Goal: Information Seeking & Learning: Learn about a topic

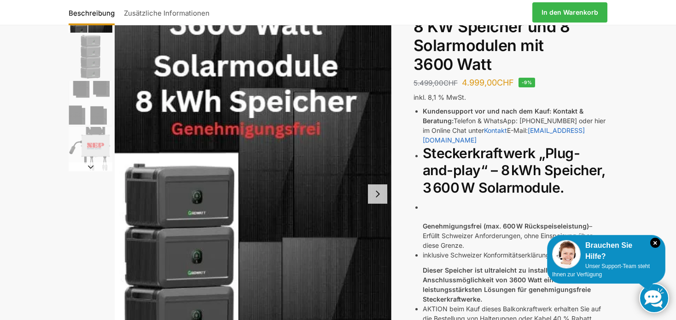
scroll to position [77, 0]
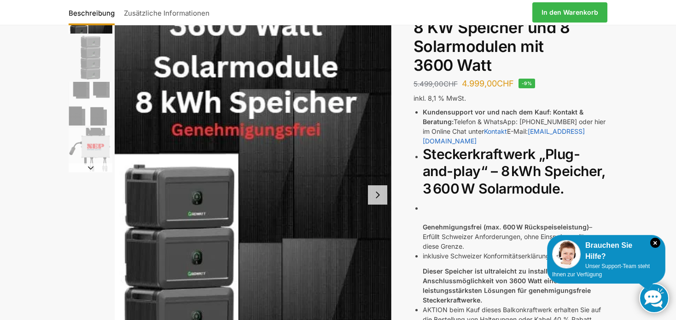
click at [337, 89] on img "1 / 4" at bounding box center [253, 194] width 277 height 413
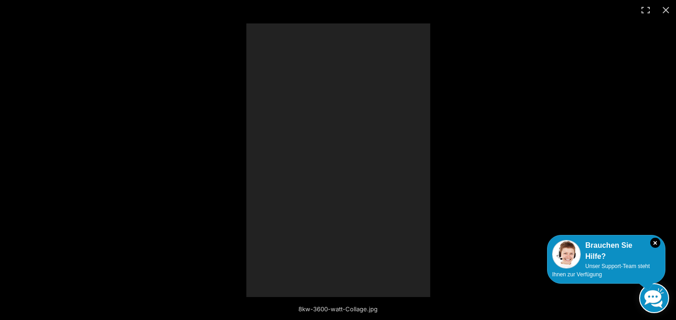
click at [344, 58] on div at bounding box center [576, 179] width 661 height 313
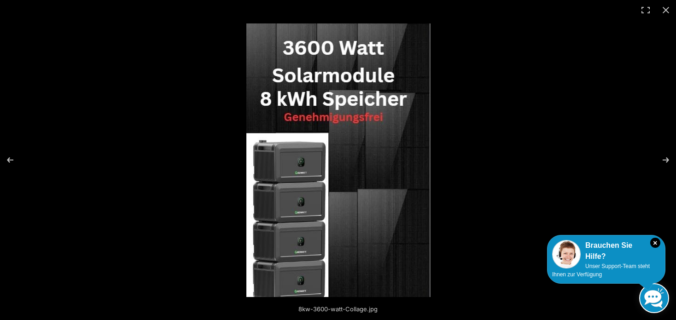
click at [381, 106] on img at bounding box center [338, 160] width 184 height 274
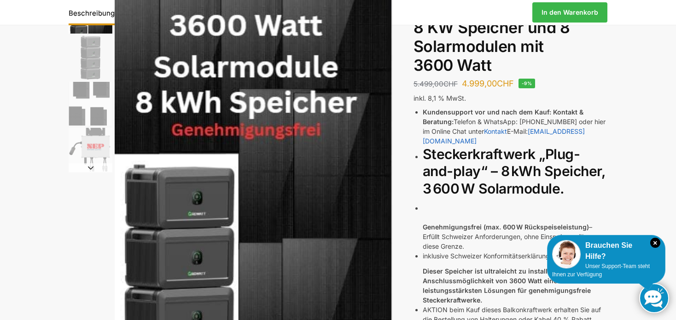
click at [386, 77] on img at bounding box center [253, 194] width 277 height 413
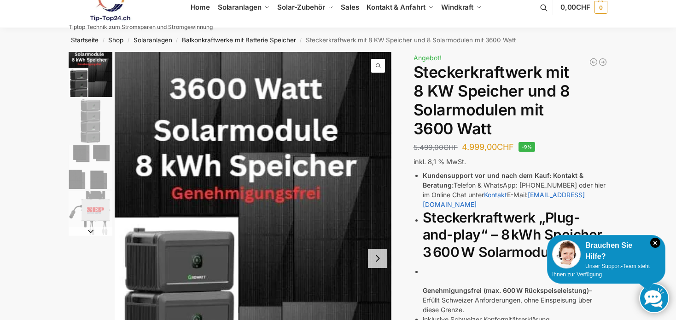
scroll to position [8, 0]
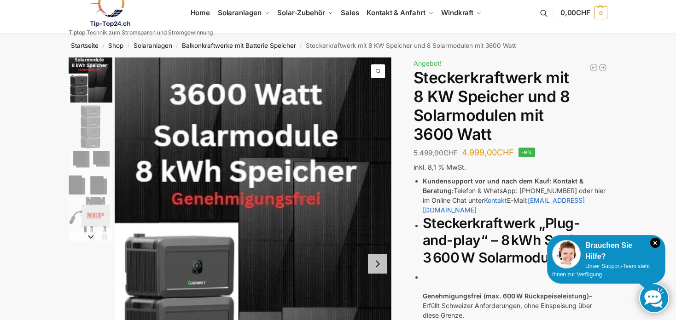
click at [103, 105] on img "2 / 4" at bounding box center [91, 127] width 44 height 44
click at [103, 125] on img "2 / 4" at bounding box center [91, 127] width 44 height 44
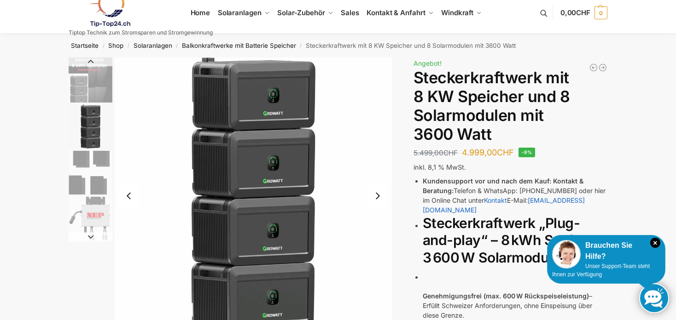
click at [92, 153] on img "3 / 4" at bounding box center [91, 173] width 44 height 44
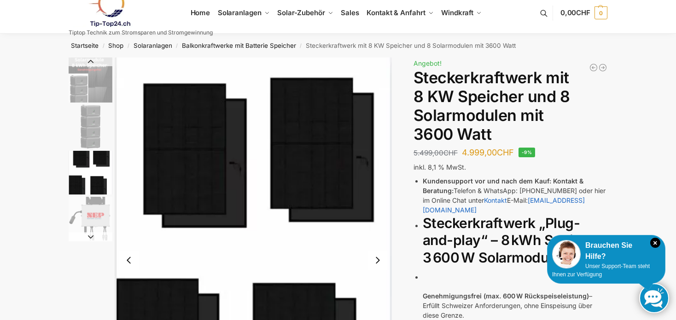
click at [92, 138] on img "2 / 4" at bounding box center [91, 127] width 44 height 44
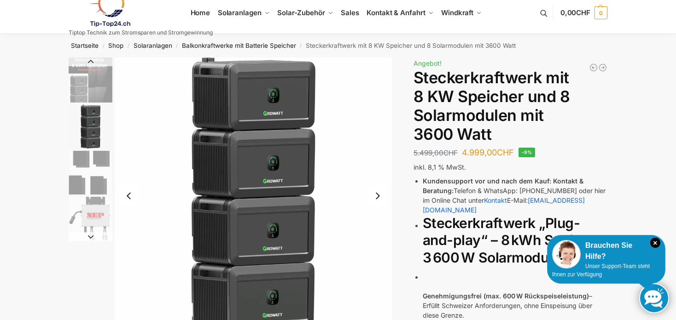
click at [98, 168] on img "3 / 4" at bounding box center [91, 173] width 44 height 44
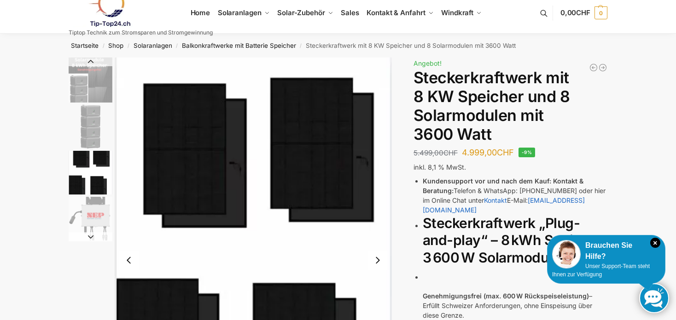
click at [101, 194] on img "3 / 4" at bounding box center [91, 173] width 44 height 44
click at [101, 211] on img "4 / 4" at bounding box center [91, 219] width 44 height 44
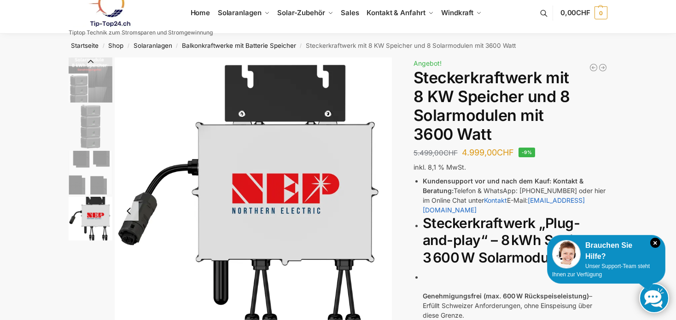
click at [93, 143] on img "2 / 4" at bounding box center [91, 127] width 44 height 44
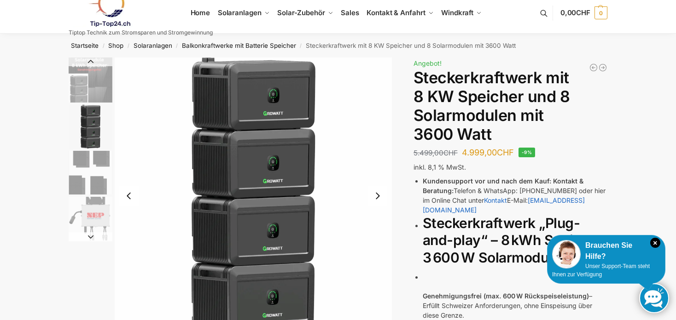
click at [98, 100] on img "1 / 4" at bounding box center [91, 80] width 44 height 45
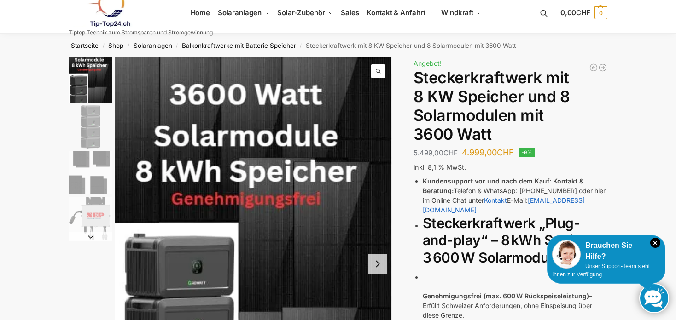
click at [105, 129] on img "2 / 4" at bounding box center [91, 127] width 44 height 44
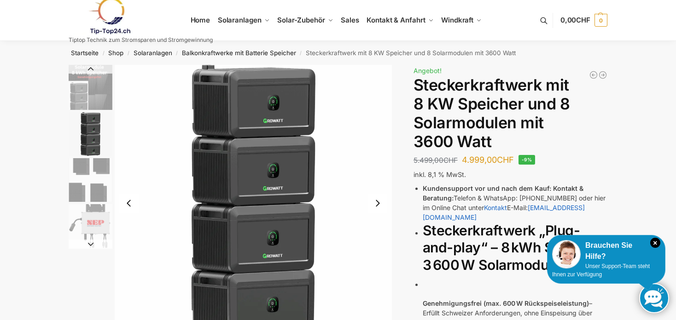
scroll to position [0, 0]
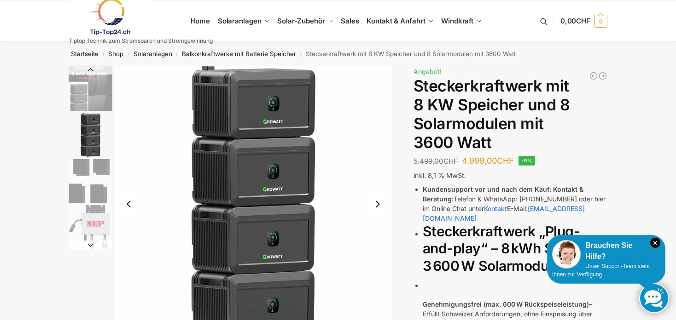
click at [103, 126] on img "2 / 4" at bounding box center [91, 135] width 44 height 44
click at [104, 156] on img "2 / 4" at bounding box center [91, 135] width 44 height 44
click at [99, 176] on img "3 / 4" at bounding box center [91, 181] width 44 height 44
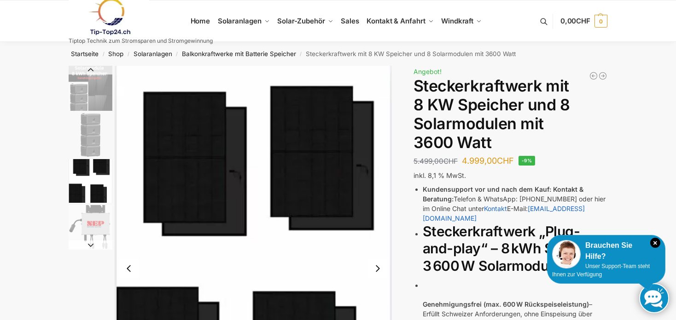
click at [87, 182] on img "3 / 4" at bounding box center [91, 181] width 44 height 44
click at [85, 113] on img "2 / 4" at bounding box center [91, 135] width 44 height 44
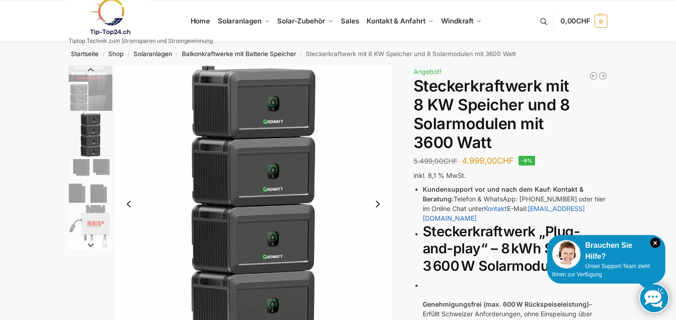
click at [98, 85] on img "1 / 4" at bounding box center [91, 88] width 44 height 45
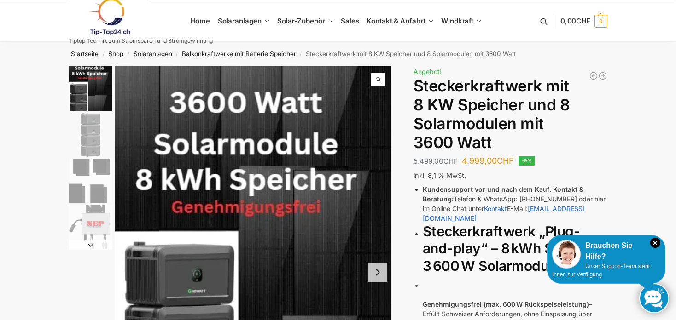
click at [87, 138] on img "2 / 4" at bounding box center [91, 135] width 44 height 44
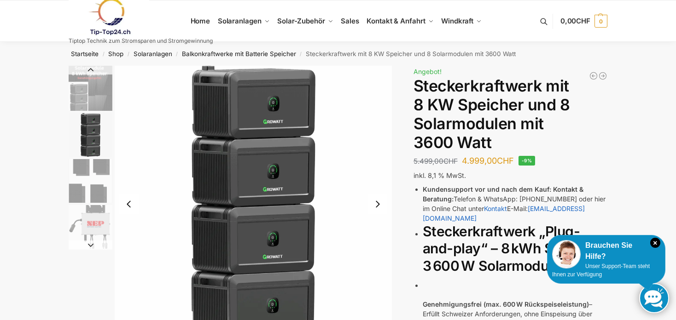
click at [89, 181] on img "3 / 4" at bounding box center [91, 181] width 44 height 44
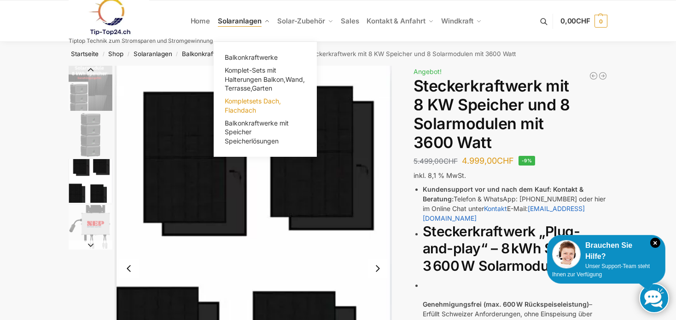
click at [238, 100] on span "Kompletsets Dach, Flachdach" at bounding box center [253, 105] width 56 height 17
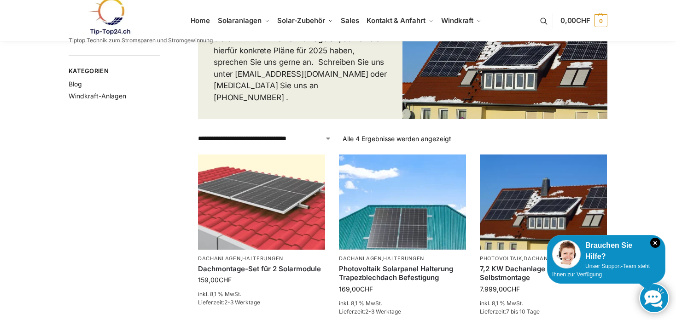
scroll to position [134, 0]
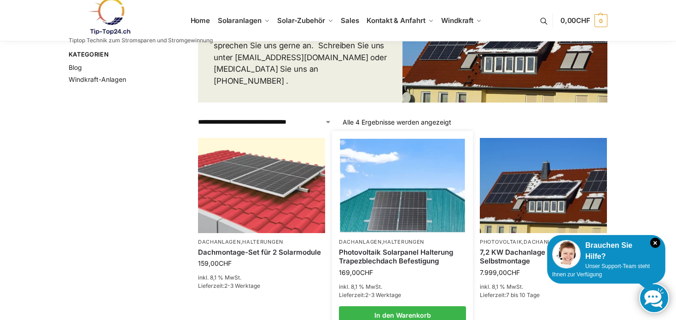
click at [374, 215] on img at bounding box center [402, 185] width 125 height 93
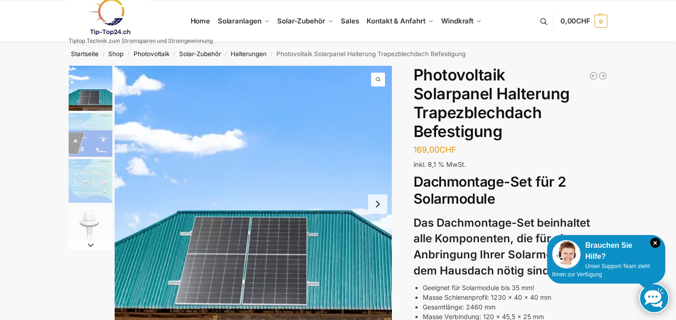
click at [106, 139] on img "2 / 4" at bounding box center [91, 135] width 44 height 44
click at [81, 169] on img "3 / 4" at bounding box center [91, 181] width 44 height 44
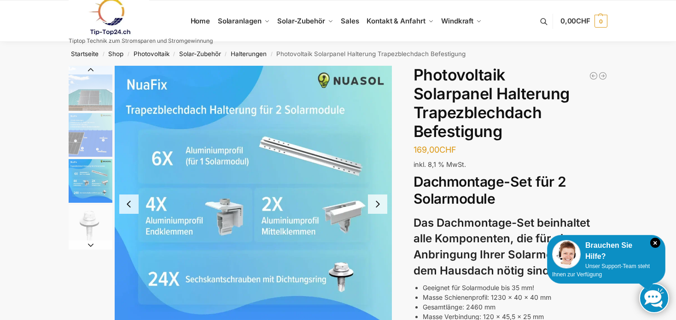
click at [92, 143] on img "2 / 4" at bounding box center [91, 135] width 44 height 44
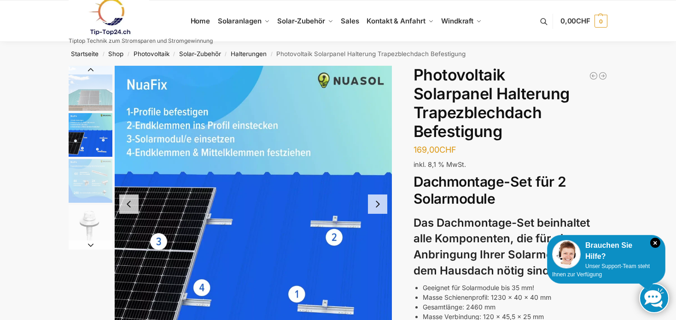
click at [80, 197] on img "3 / 4" at bounding box center [91, 181] width 44 height 44
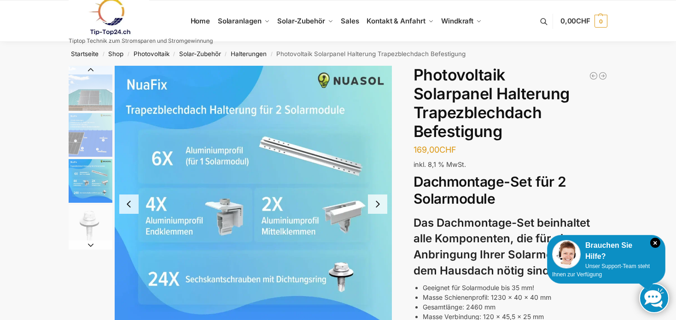
click at [84, 220] on img "4 / 4" at bounding box center [91, 227] width 44 height 44
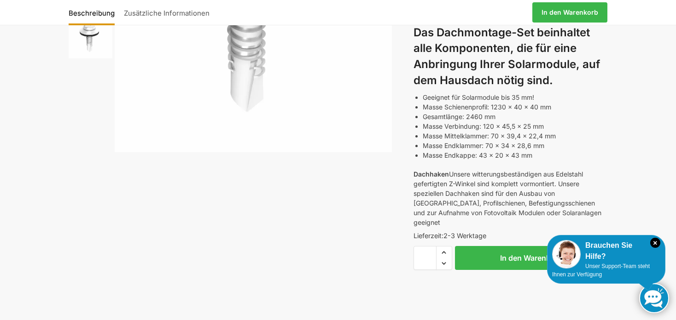
scroll to position [205, 0]
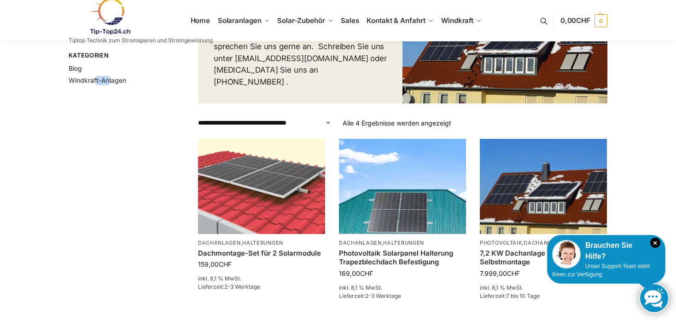
drag, startPoint x: 95, startPoint y: 235, endPoint x: 109, endPoint y: 216, distance: 23.5
click at [109, 216] on div "**********" at bounding box center [337, 254] width 577 height 645
click at [118, 201] on div "**********" at bounding box center [337, 254] width 577 height 645
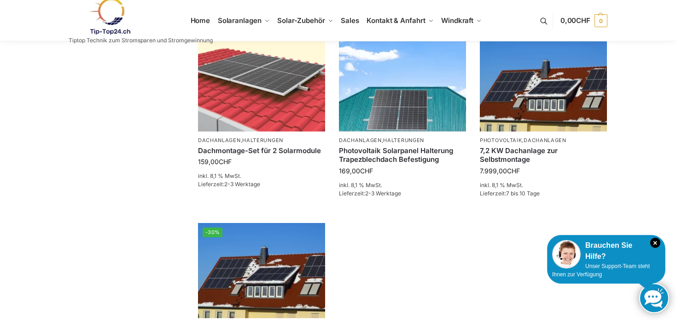
scroll to position [245, 0]
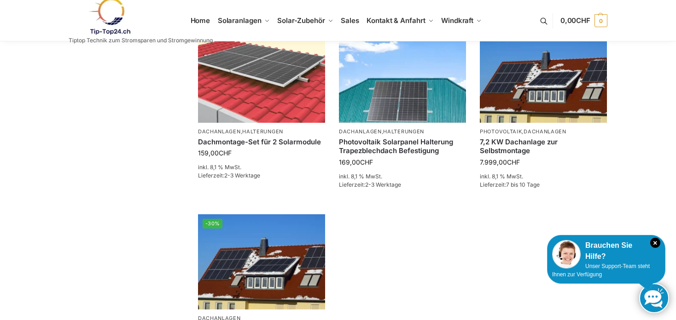
click at [122, 204] on div "**********" at bounding box center [337, 143] width 577 height 645
click at [110, 223] on div "**********" at bounding box center [337, 143] width 577 height 645
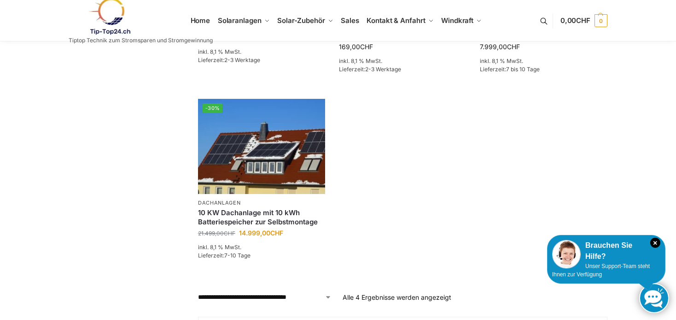
scroll to position [360, 0]
click at [118, 211] on div "**********" at bounding box center [337, 28] width 577 height 645
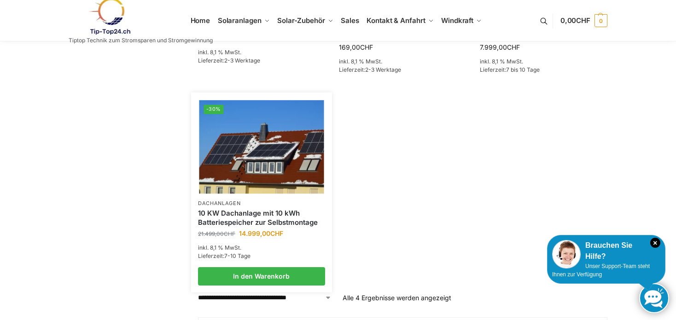
click at [229, 224] on link "10 KW Dachanlage mit 10 kWh Batteriespeicher zur Selbstmontage" at bounding box center [261, 218] width 127 height 18
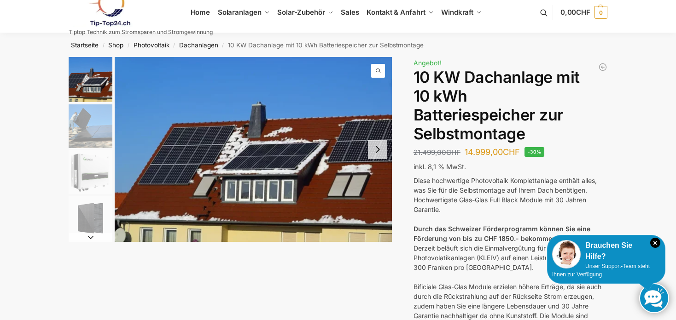
scroll to position [8, 0]
click at [434, 197] on div "Hochwertigste Glas-Glas Full Black Module mit 30 Jahren Garantie." at bounding box center [510, 205] width 194 height 19
click at [440, 209] on div "Hochwertigste Glas-Glas Full Black Module mit 30 Jahren Garantie." at bounding box center [510, 205] width 194 height 19
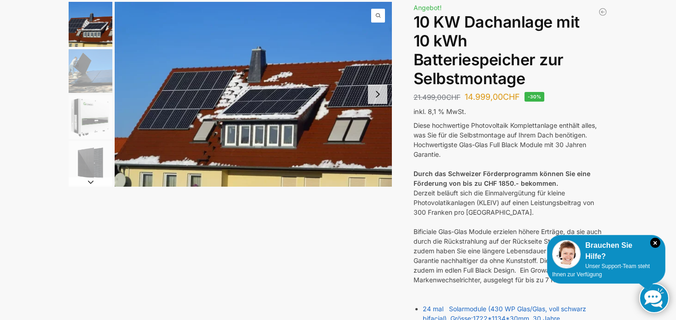
scroll to position [0, 0]
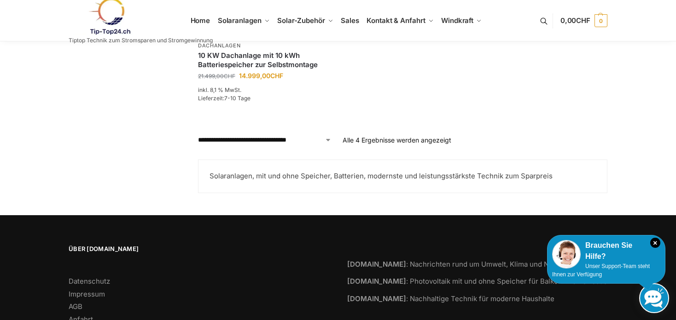
scroll to position [523, 0]
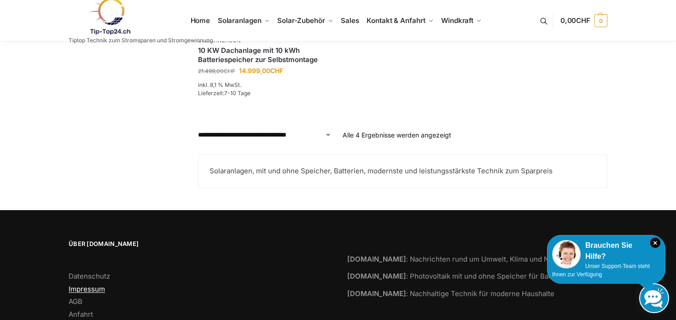
click at [99, 290] on link "Impressum" at bounding box center [87, 289] width 36 height 9
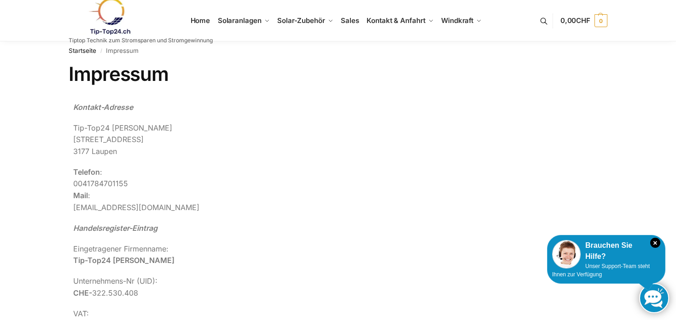
scroll to position [7, 0]
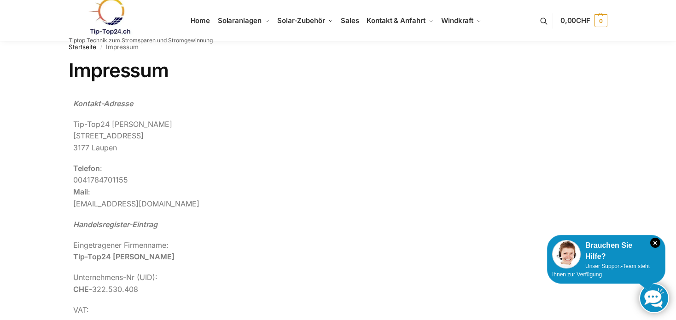
click at [193, 207] on p "Telefon : [PHONE_NUMBER] Mail : [EMAIL_ADDRESS][DOMAIN_NAME]" at bounding box center [273, 186] width 400 height 47
click at [189, 227] on p "Handelsregister-Eintrag" at bounding box center [273, 225] width 400 height 12
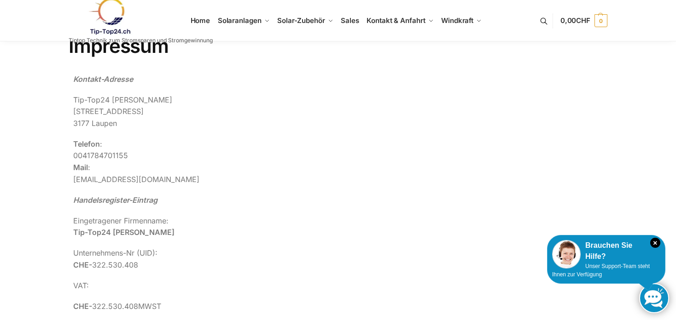
scroll to position [0, 0]
